Goal: Find specific page/section: Find specific page/section

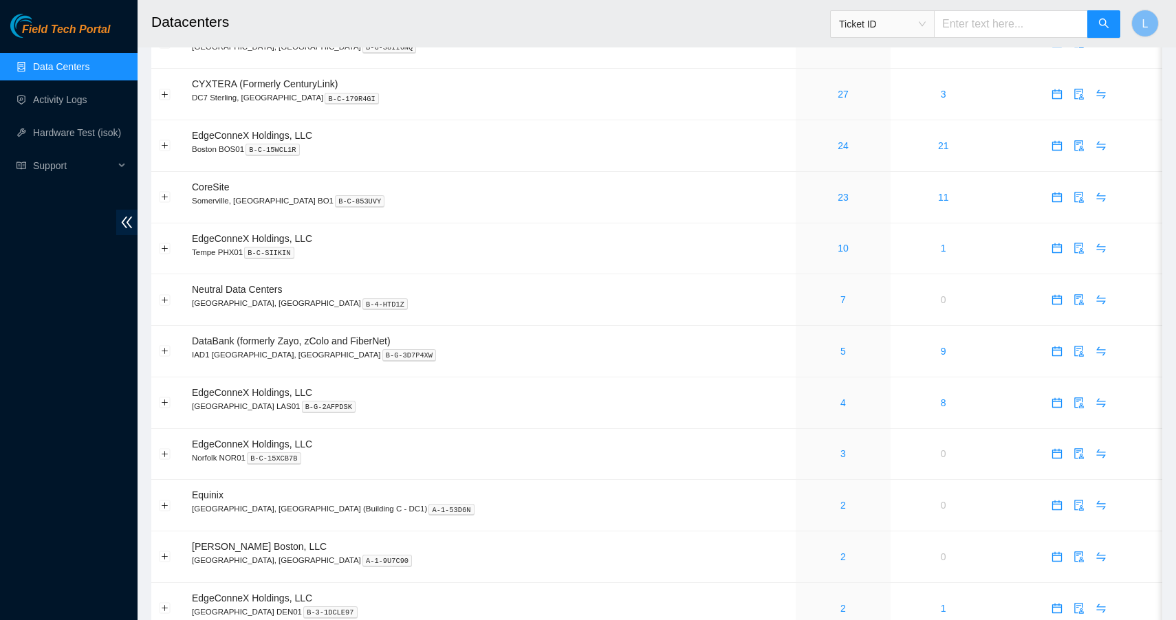
scroll to position [183, 0]
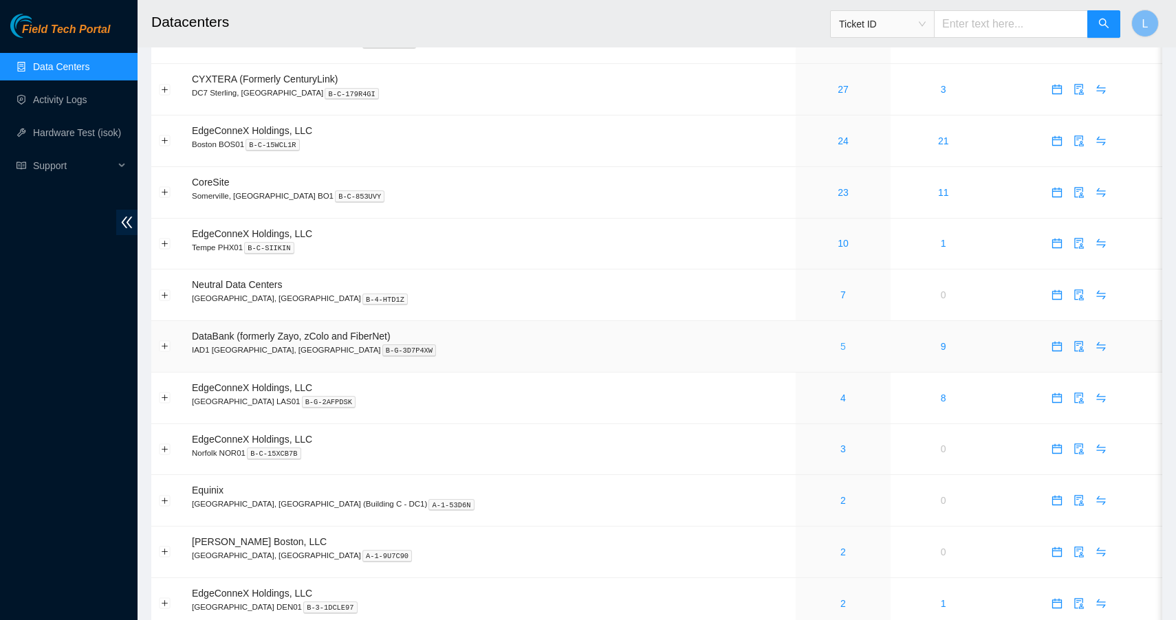
click at [840, 346] on link "5" at bounding box center [843, 346] width 6 height 11
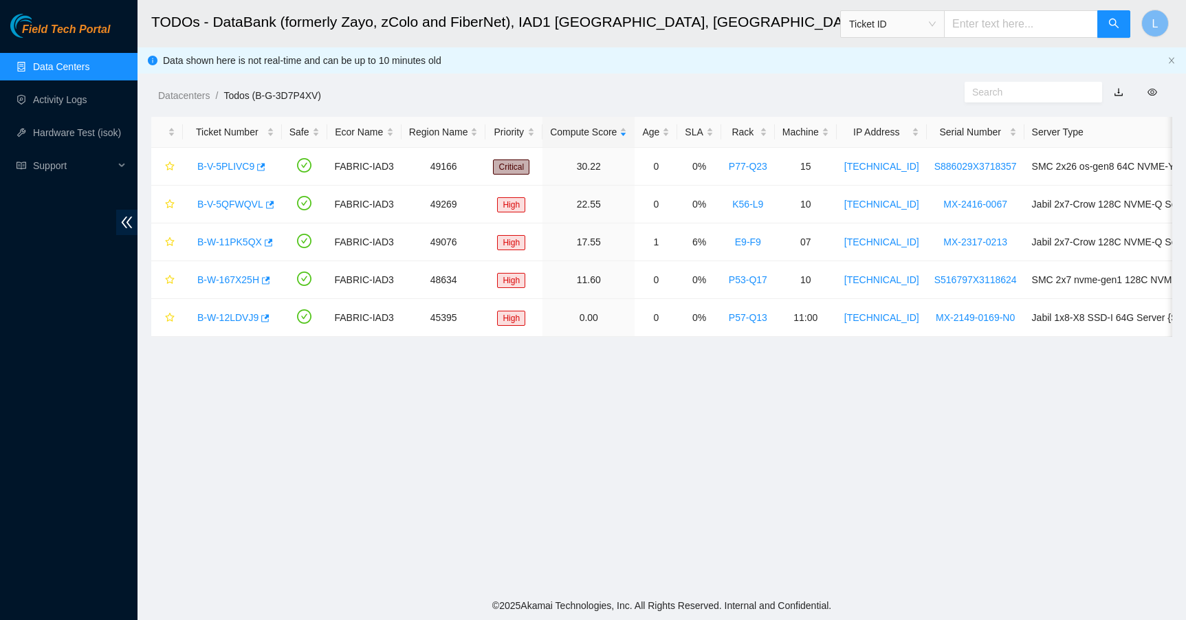
click at [73, 69] on link "Data Centers" at bounding box center [61, 66] width 56 height 11
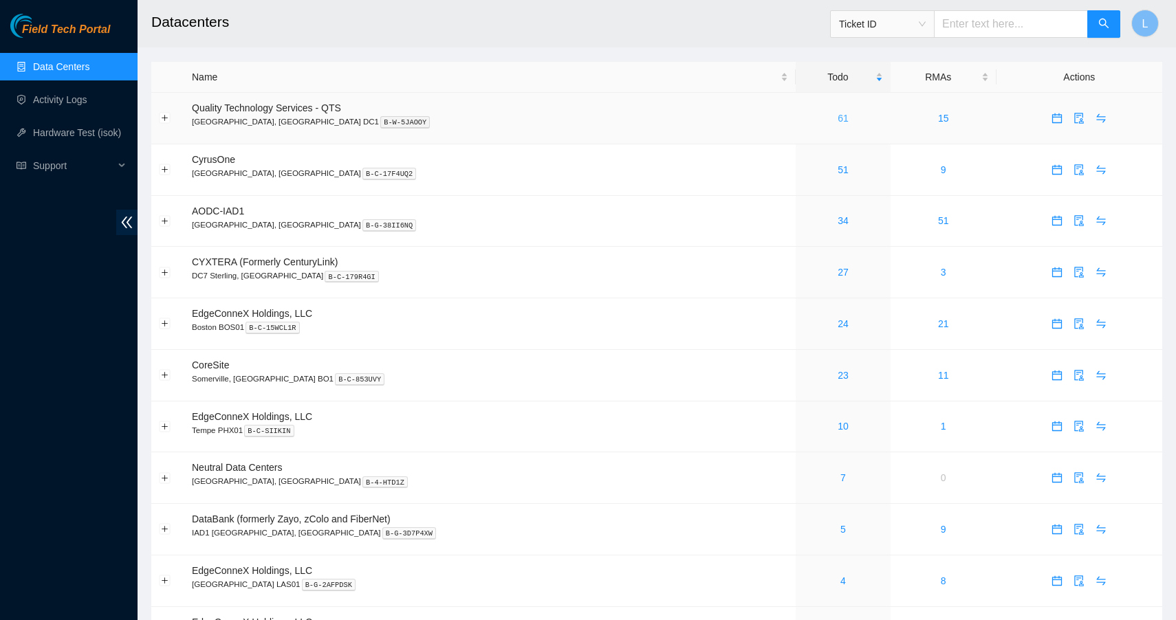
click at [838, 115] on link "61" at bounding box center [843, 118] width 11 height 11
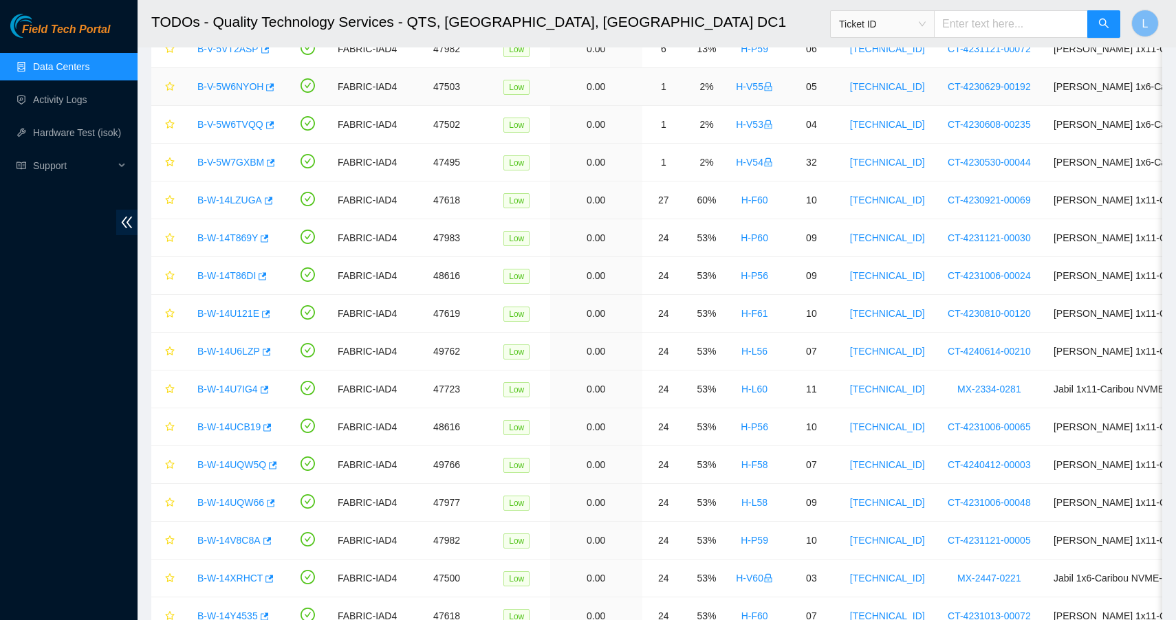
scroll to position [761, 0]
